Goal: Task Accomplishment & Management: Complete application form

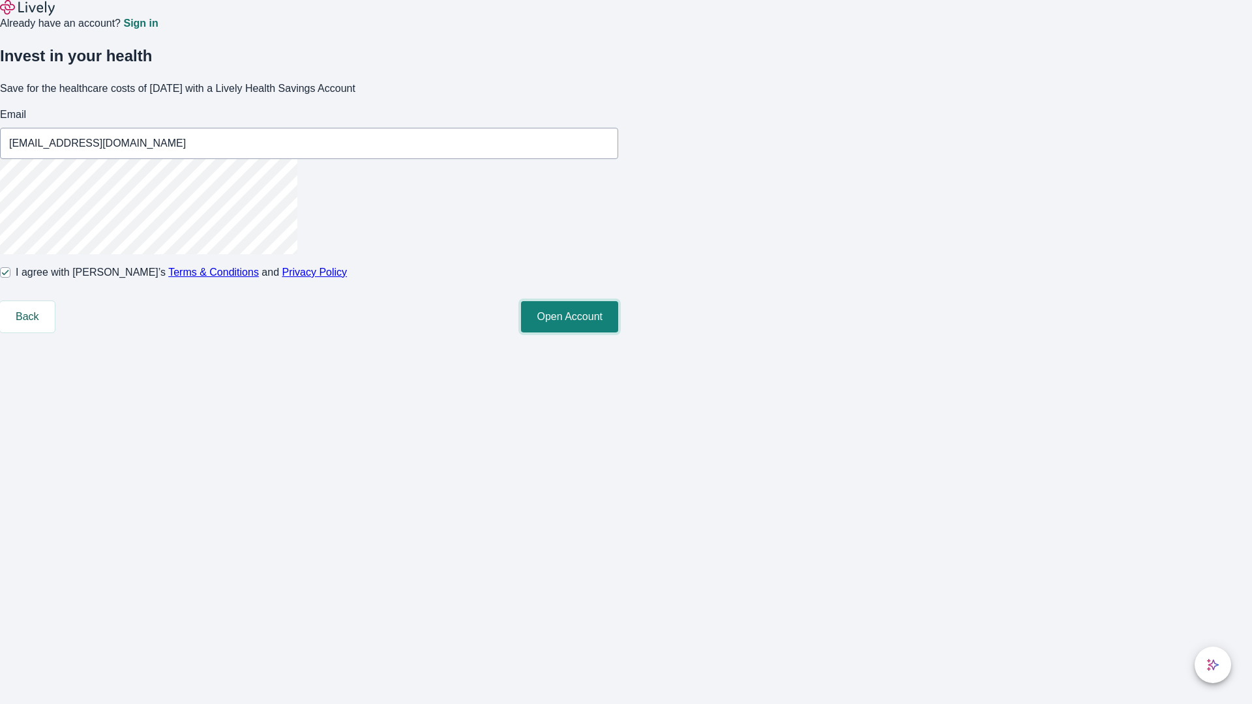
click at [618, 332] on button "Open Account" at bounding box center [569, 316] width 97 height 31
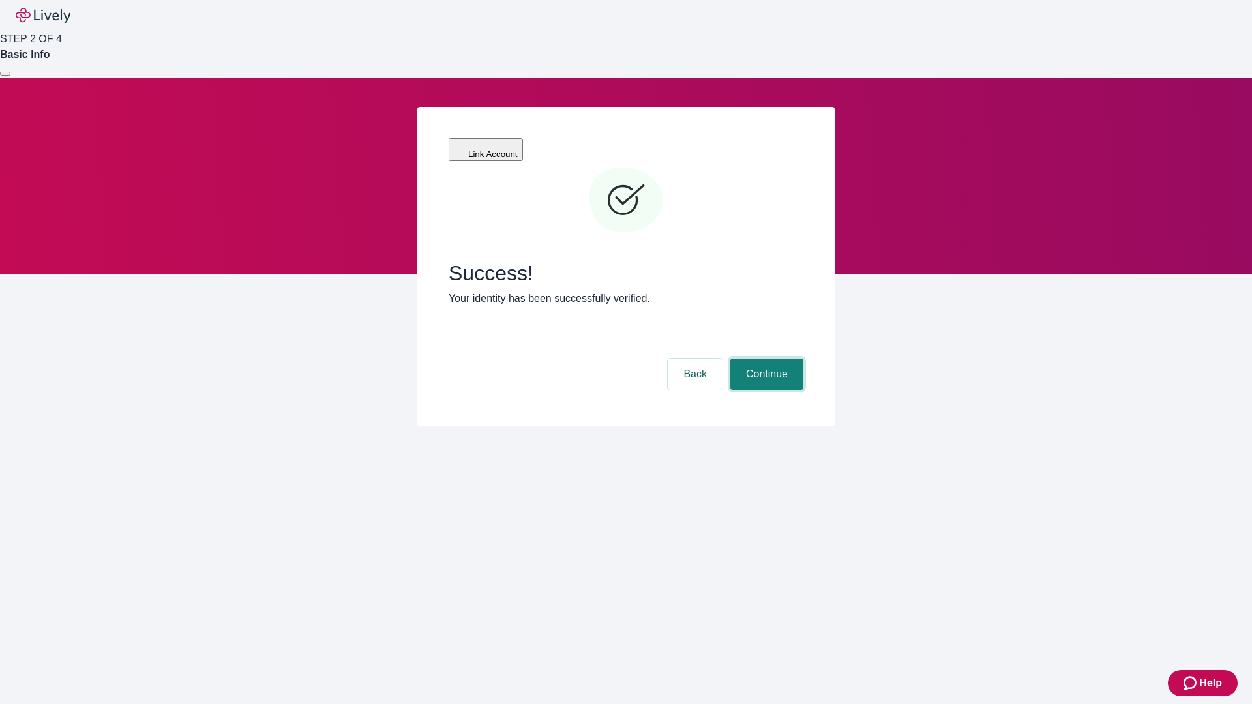
click at [765, 359] on button "Continue" at bounding box center [766, 374] width 73 height 31
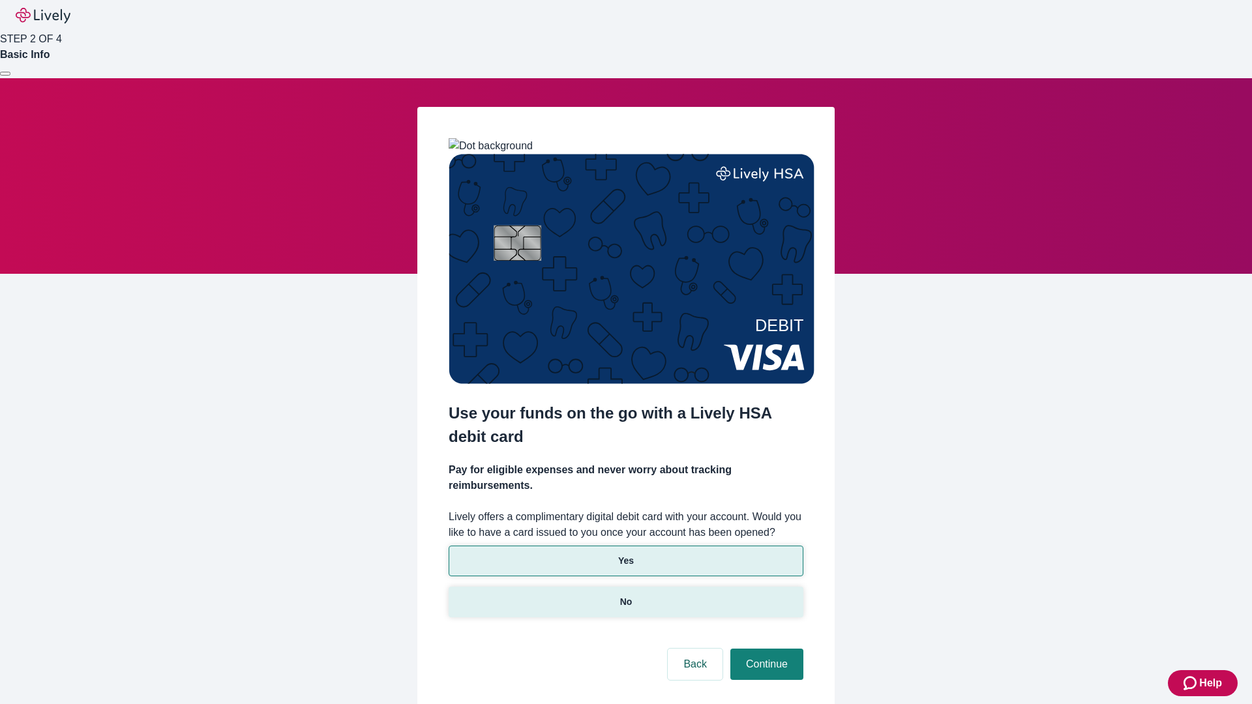
click at [625, 595] on p "No" at bounding box center [626, 602] width 12 height 14
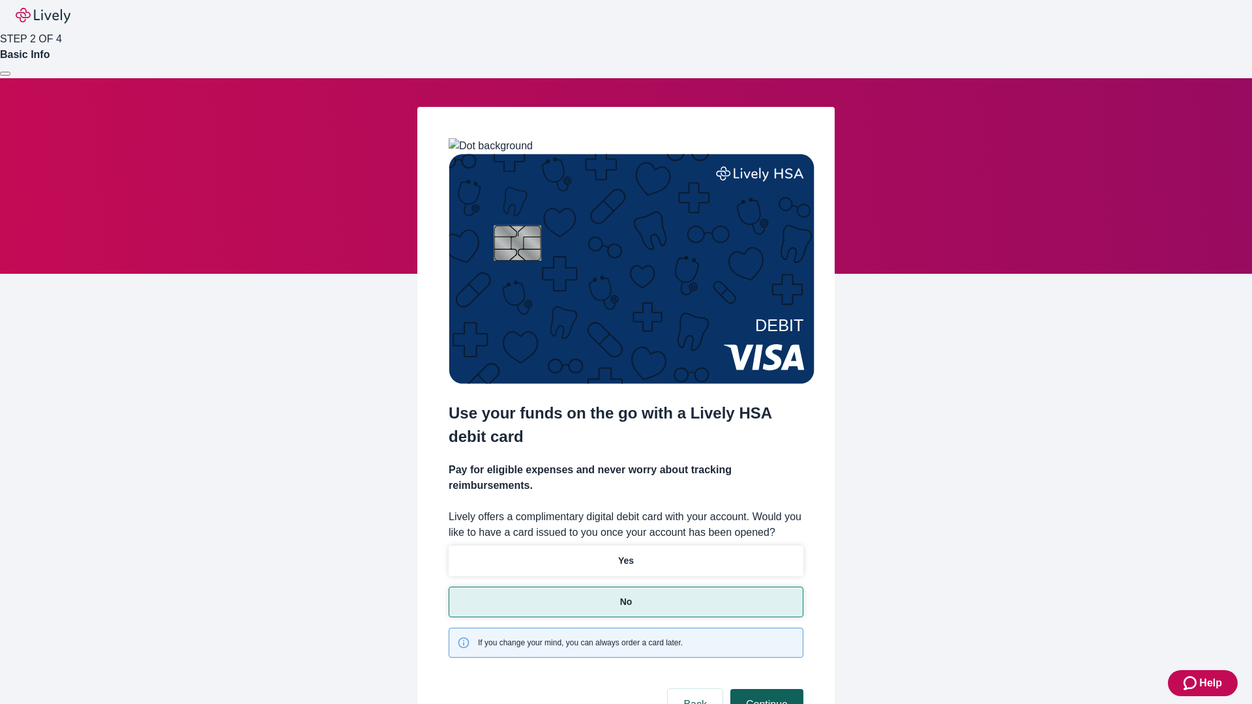
click at [765, 689] on button "Continue" at bounding box center [766, 704] width 73 height 31
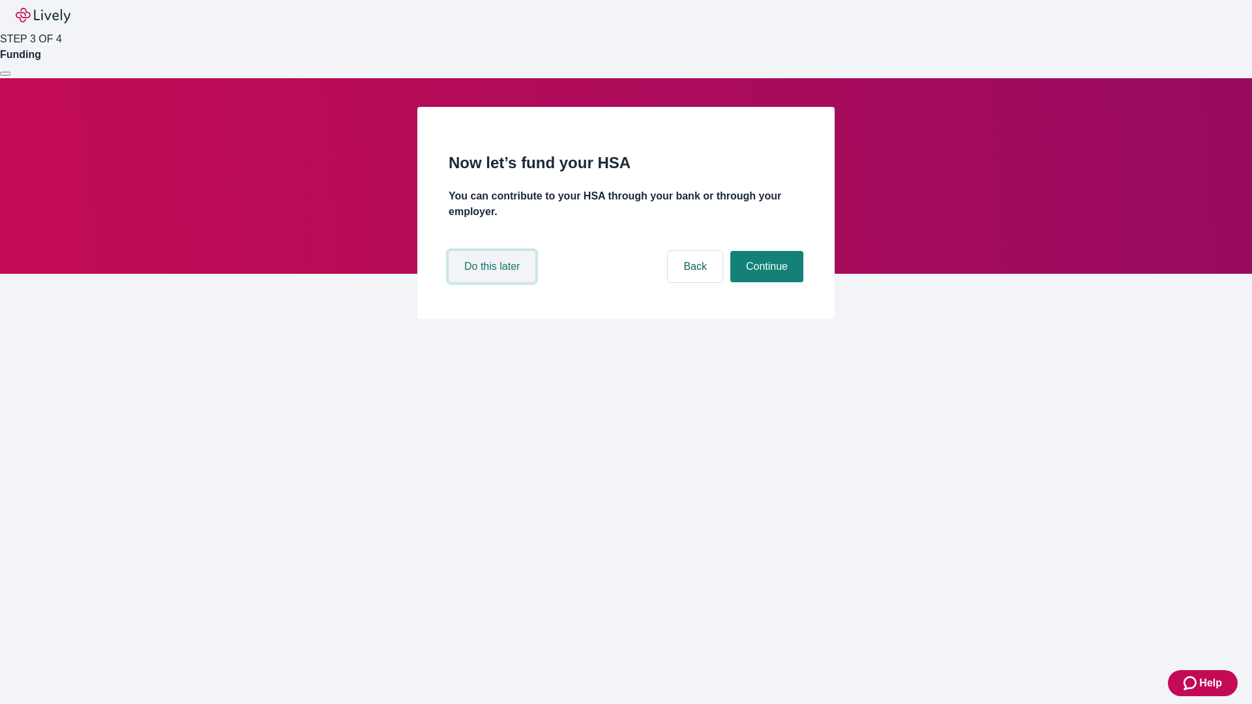
click at [493, 282] on button "Do this later" at bounding box center [491, 266] width 87 height 31
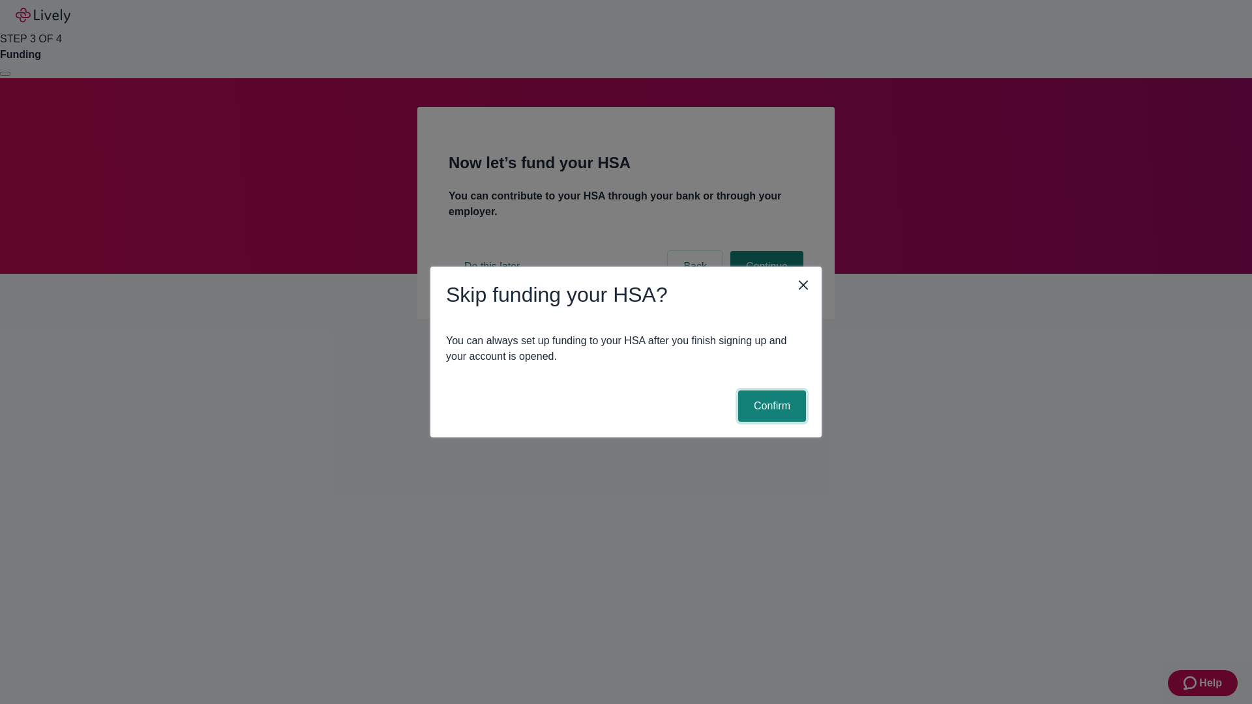
click at [770, 406] on button "Confirm" at bounding box center [772, 405] width 68 height 31
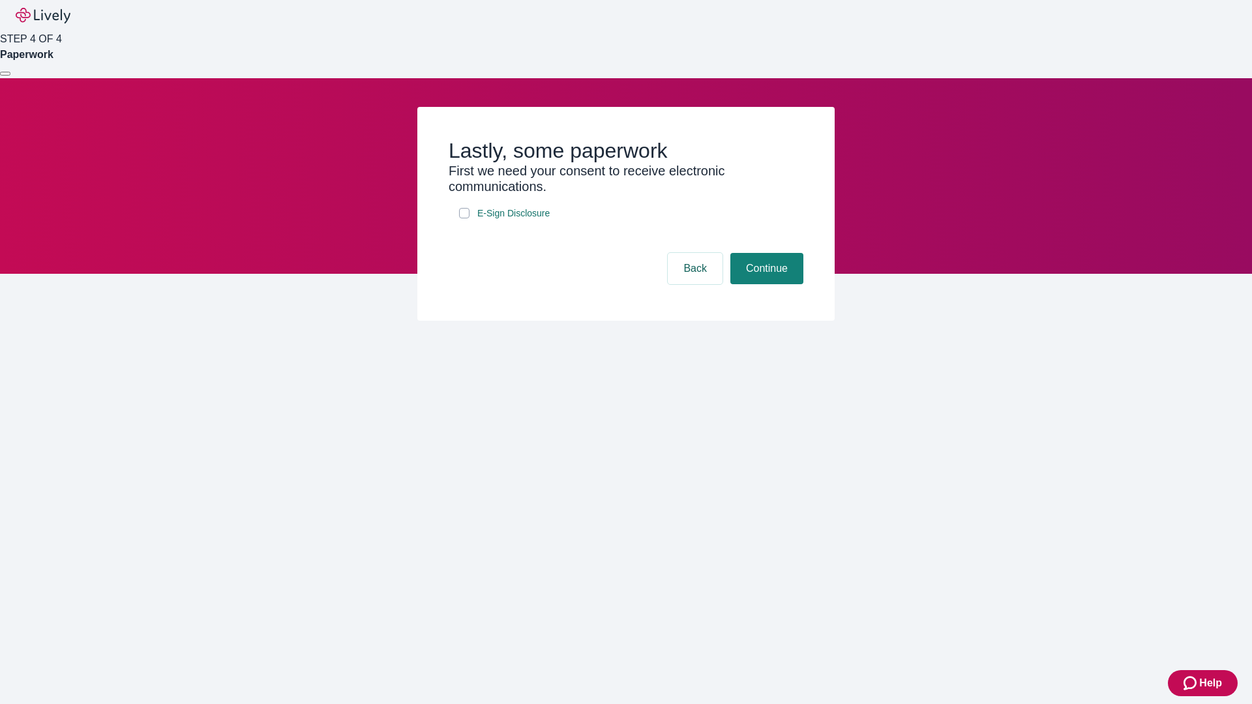
click at [464, 218] on input "E-Sign Disclosure" at bounding box center [464, 213] width 10 height 10
checkbox input "true"
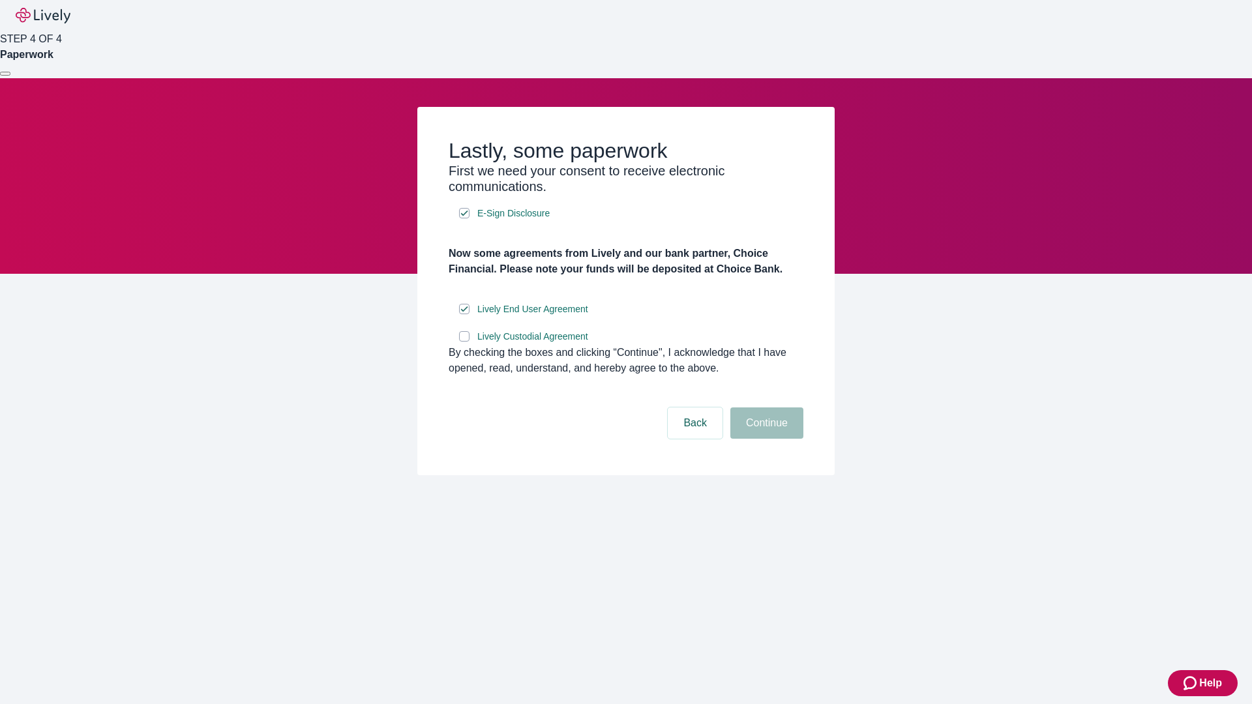
click at [464, 342] on input "Lively Custodial Agreement" at bounding box center [464, 336] width 10 height 10
checkbox input "true"
click at [765, 439] on button "Continue" at bounding box center [766, 422] width 73 height 31
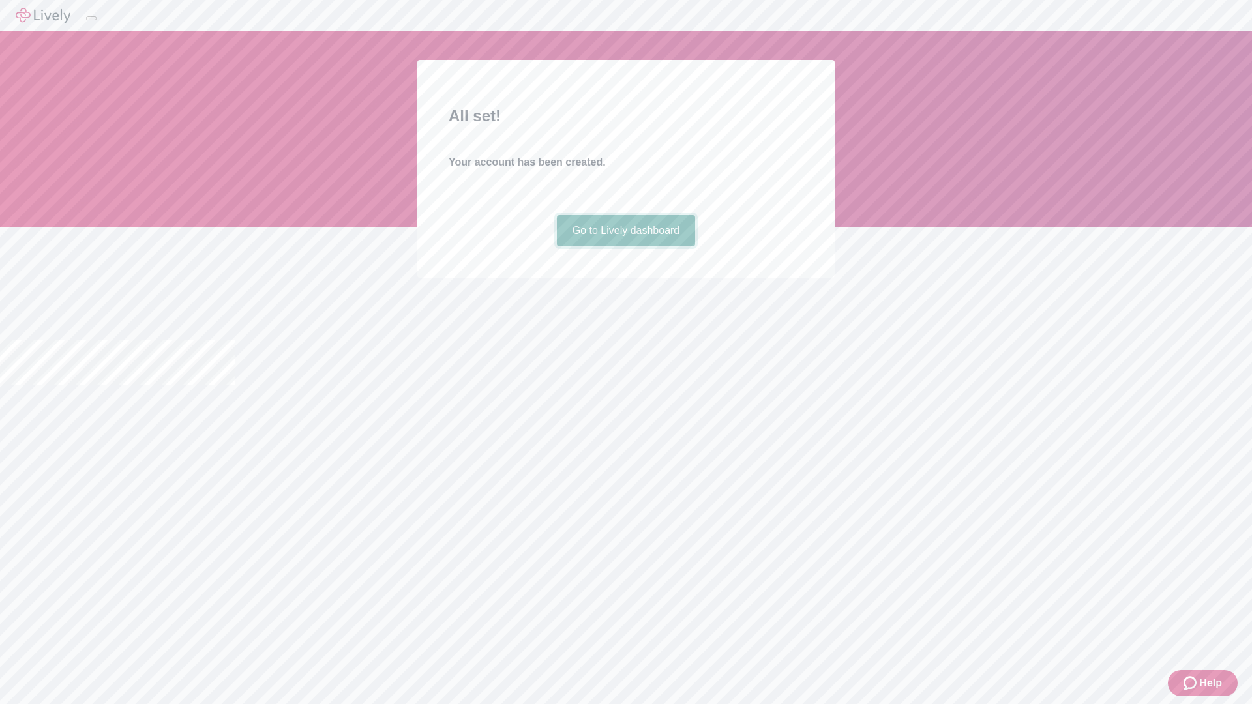
click at [625, 246] on link "Go to Lively dashboard" at bounding box center [626, 230] width 139 height 31
